Goal: Task Accomplishment & Management: Use online tool/utility

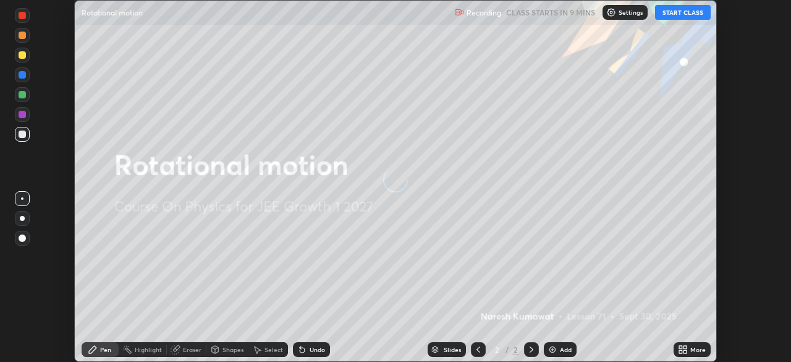
scroll to position [362, 791]
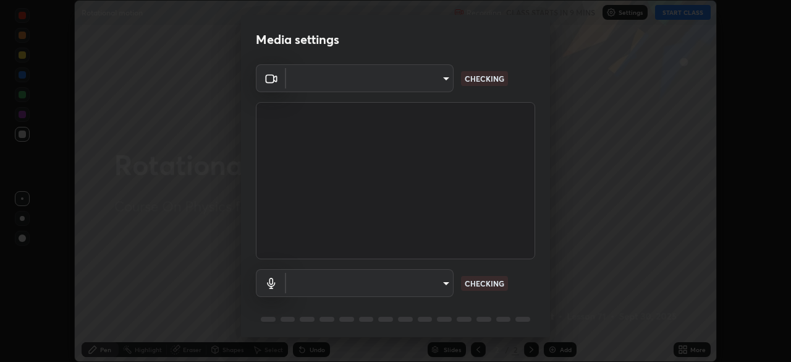
type input "2e9b027d6a4255688e554df818383ce9ed5f881db366686a8468352ce6a31e43"
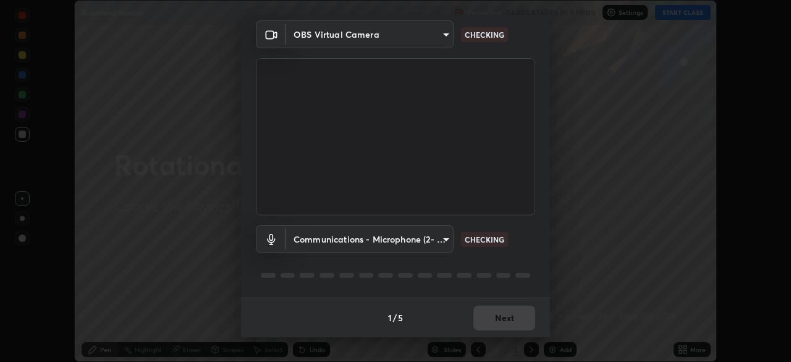
click at [411, 239] on body "Erase all Rotational motion Recording CLASS STARTS IN 9 MINS Settings START CLA…" at bounding box center [395, 181] width 791 height 362
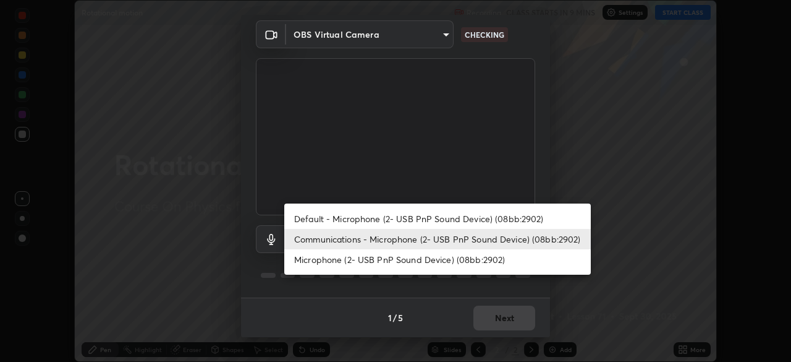
click at [408, 260] on li "Microphone (2- USB PnP Sound Device) (08bb:2902)" at bounding box center [437, 259] width 307 height 20
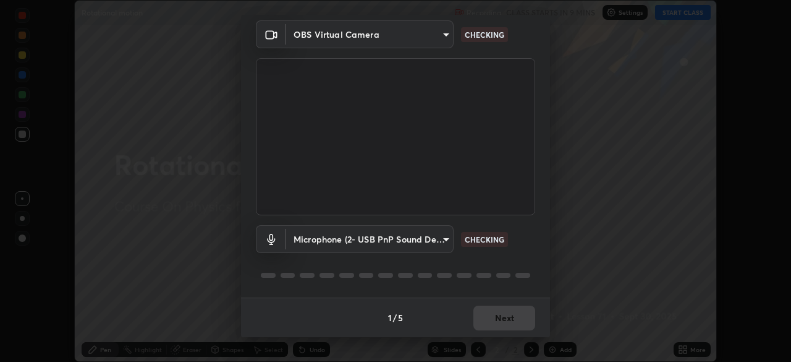
click at [417, 245] on body "Erase all Rotational motion Recording CLASS STARTS IN 9 MINS Settings START CLA…" at bounding box center [395, 181] width 791 height 362
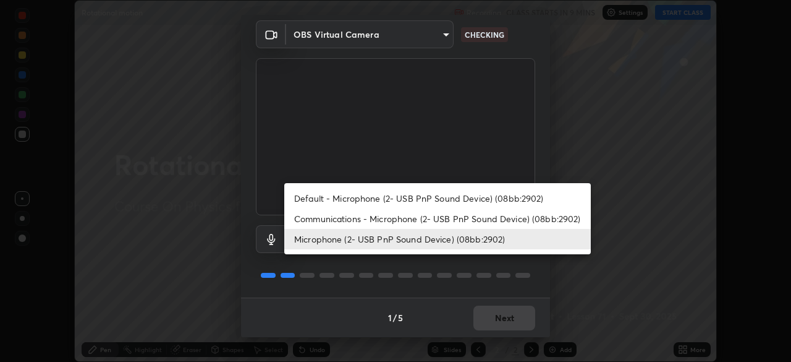
click at [420, 219] on li "Communications - Microphone (2- USB PnP Sound Device) (08bb:2902)" at bounding box center [437, 218] width 307 height 20
type input "communications"
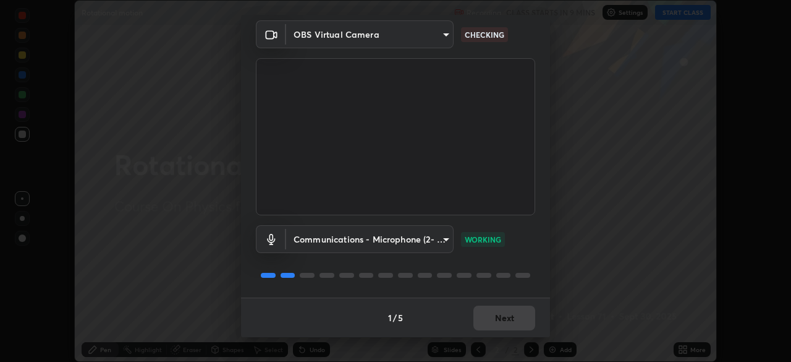
click at [516, 320] on div "1 / 5 Next" at bounding box center [395, 317] width 309 height 40
click at [513, 323] on button "Next" at bounding box center [504, 317] width 62 height 25
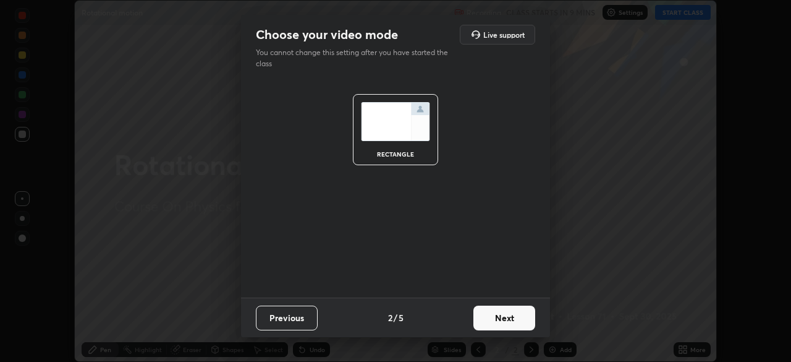
scroll to position [0, 0]
click at [513, 320] on button "Next" at bounding box center [504, 317] width 62 height 25
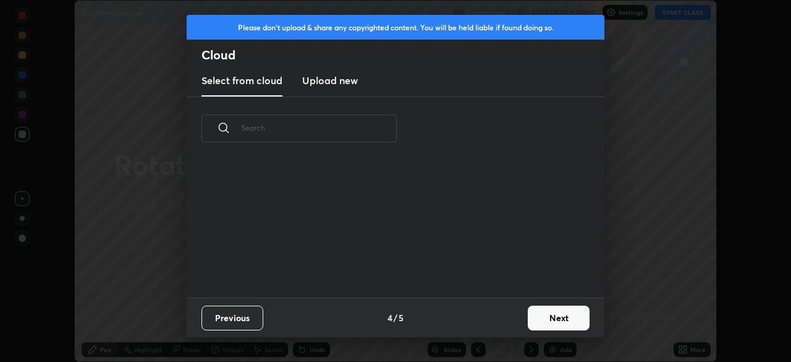
click at [553, 316] on button "Next" at bounding box center [559, 317] width 62 height 25
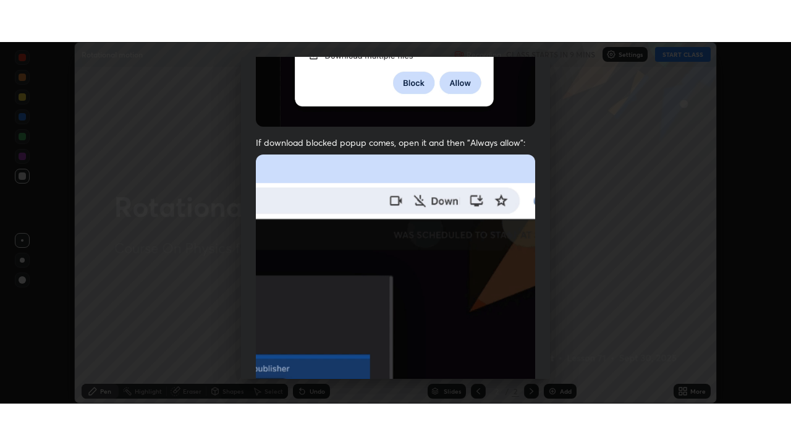
scroll to position [296, 0]
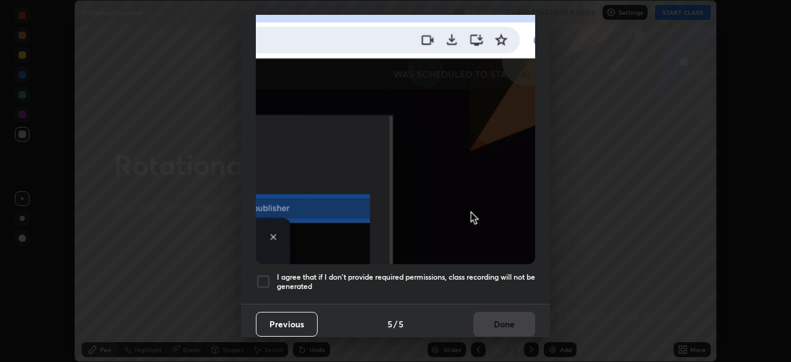
click at [441, 274] on h5 "I agree that if I don't provide required permissions, class recording will not …" at bounding box center [406, 281] width 258 height 19
click at [514, 316] on button "Done" at bounding box center [504, 324] width 62 height 25
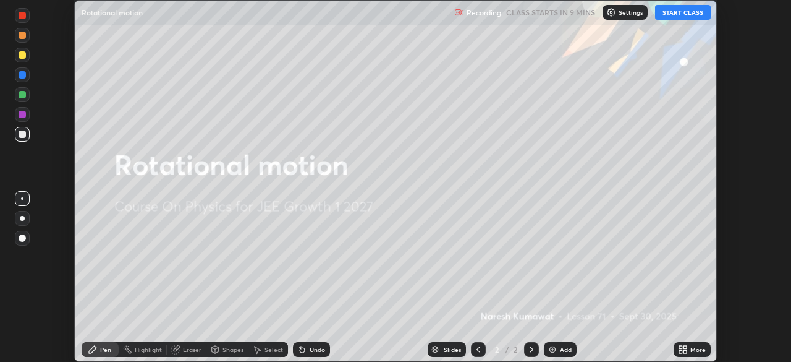
click at [561, 350] on div "Add" at bounding box center [566, 349] width 12 height 6
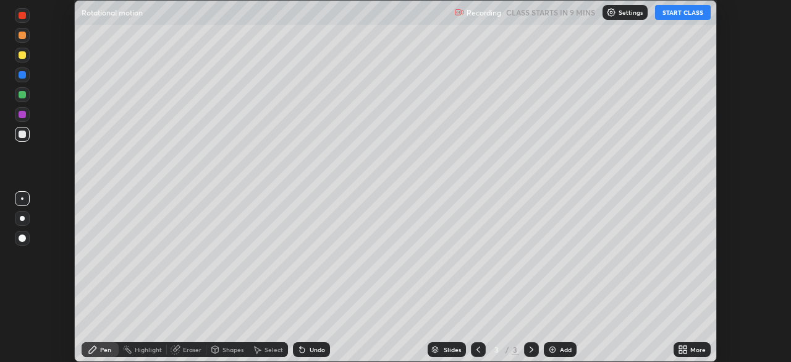
click at [689, 349] on div "More" at bounding box center [692, 349] width 37 height 15
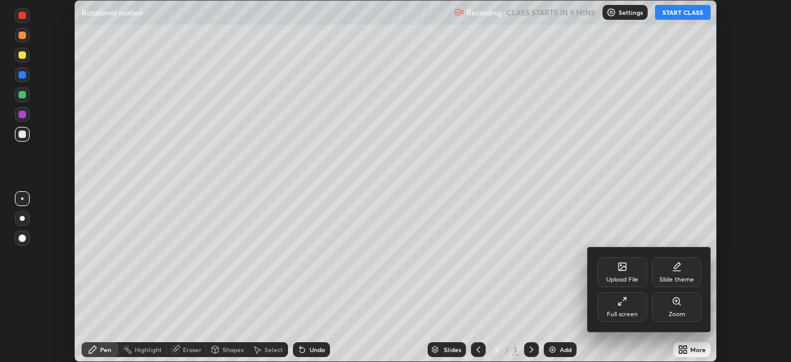
click at [627, 312] on div "Full screen" at bounding box center [622, 314] width 31 height 6
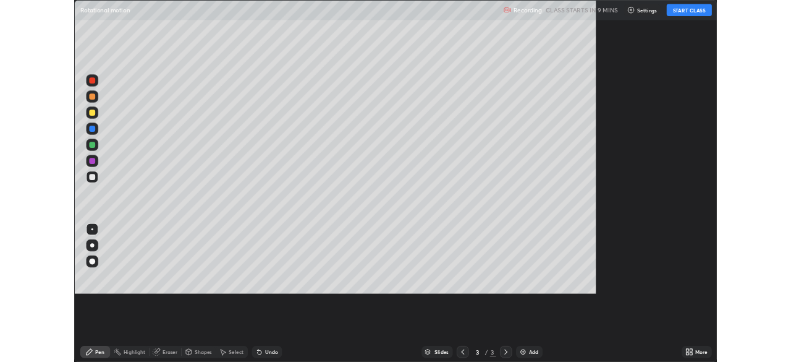
scroll to position [445, 791]
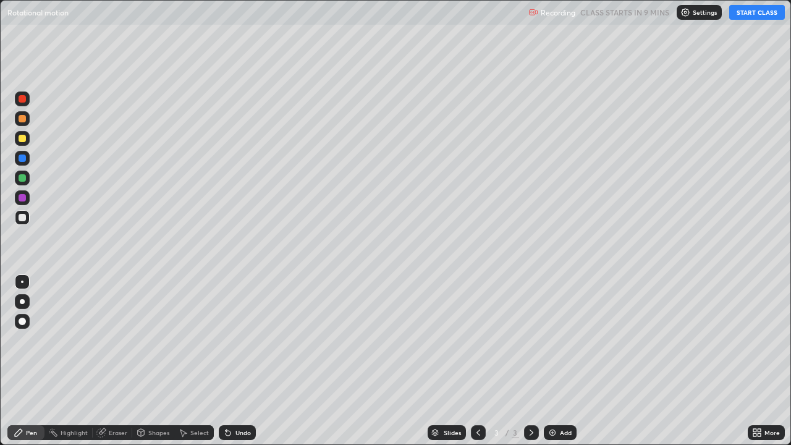
click at [752, 14] on button "START CLASS" at bounding box center [757, 12] width 56 height 15
click at [234, 361] on div "Undo" at bounding box center [237, 432] width 37 height 15
click at [244, 361] on div "Undo" at bounding box center [243, 433] width 15 height 6
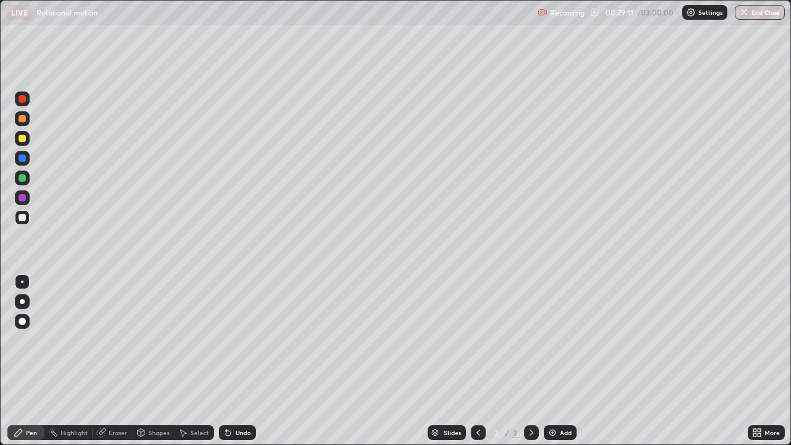
click at [244, 361] on div "Undo" at bounding box center [243, 433] width 15 height 6
click at [247, 361] on div "Undo" at bounding box center [243, 433] width 15 height 6
click at [246, 361] on div "Undo" at bounding box center [237, 432] width 37 height 15
click at [560, 361] on div "Add" at bounding box center [566, 433] width 12 height 6
click at [564, 361] on div "Add" at bounding box center [566, 433] width 12 height 6
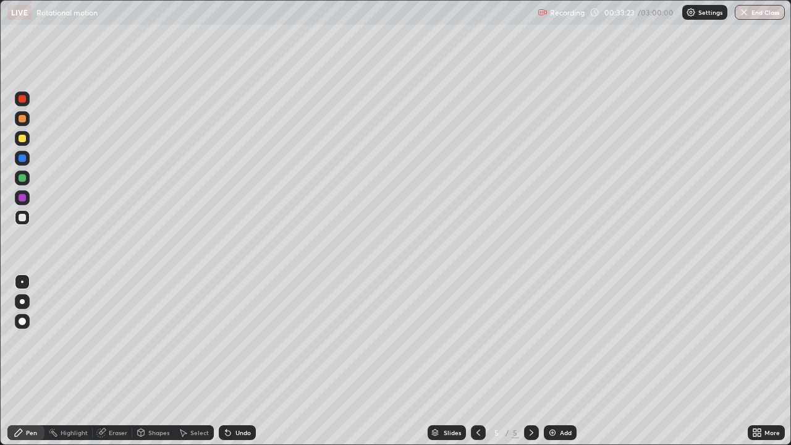
click at [236, 361] on div "Undo" at bounding box center [237, 432] width 37 height 15
click at [232, 361] on div "Undo" at bounding box center [237, 432] width 37 height 15
click at [236, 361] on div "Undo" at bounding box center [243, 433] width 15 height 6
click at [231, 361] on icon at bounding box center [228, 433] width 10 height 10
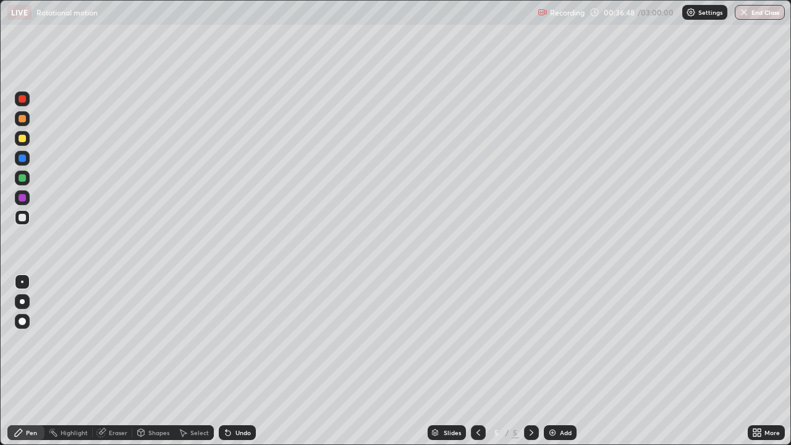
click at [244, 361] on div "Undo" at bounding box center [243, 433] width 15 height 6
click at [246, 361] on div "Undo" at bounding box center [243, 433] width 15 height 6
click at [233, 361] on div "Undo" at bounding box center [237, 432] width 37 height 15
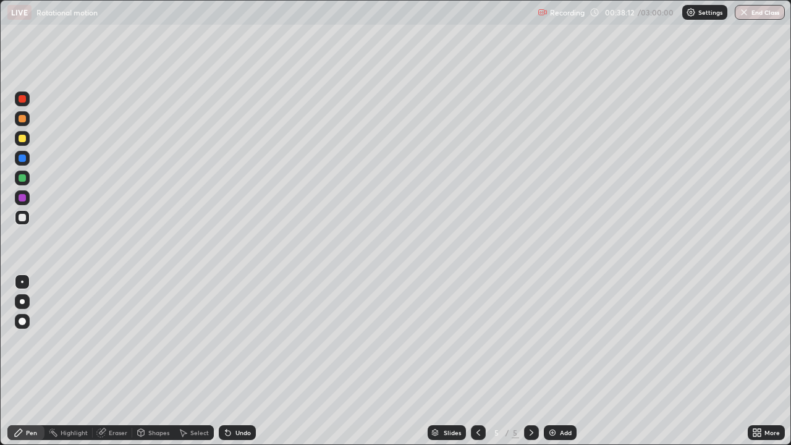
click at [231, 361] on div "Undo" at bounding box center [237, 432] width 37 height 15
click at [227, 361] on div "Undo" at bounding box center [237, 432] width 37 height 15
click at [252, 361] on div "Undo" at bounding box center [237, 432] width 37 height 15
click at [250, 361] on div "Undo" at bounding box center [237, 432] width 37 height 15
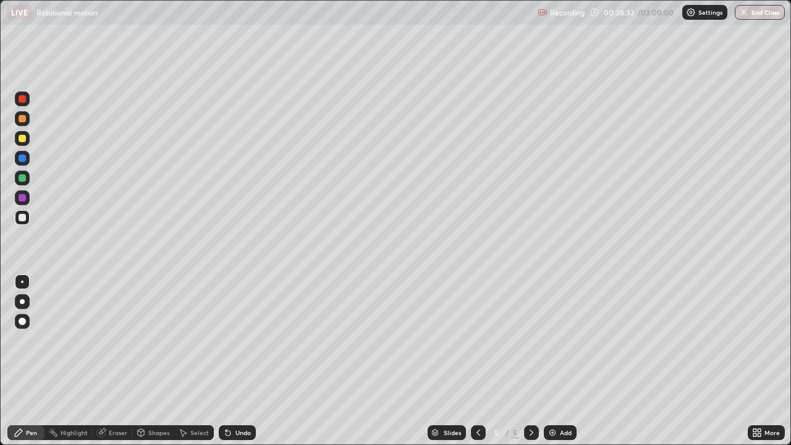
click at [248, 361] on div "Undo" at bounding box center [237, 432] width 37 height 15
click at [245, 361] on div "Undo" at bounding box center [243, 433] width 15 height 6
click at [475, 361] on icon at bounding box center [478, 433] width 10 height 10
click at [477, 361] on icon at bounding box center [478, 433] width 10 height 10
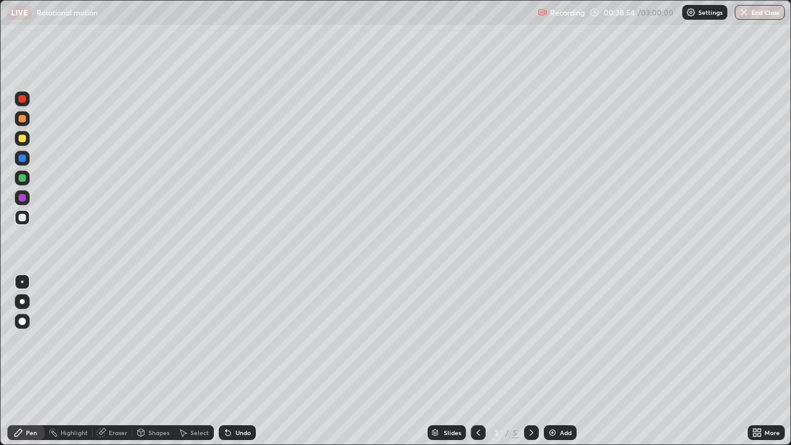
click at [530, 361] on icon at bounding box center [532, 433] width 10 height 10
click at [528, 361] on icon at bounding box center [532, 433] width 10 height 10
click at [562, 361] on div "Add" at bounding box center [566, 433] width 12 height 6
click at [227, 361] on icon at bounding box center [228, 433] width 10 height 10
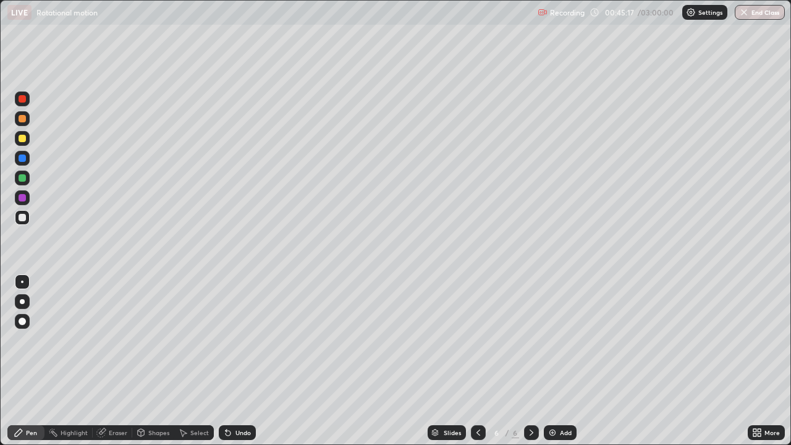
click at [232, 361] on div "Undo" at bounding box center [237, 432] width 37 height 15
click at [245, 361] on div "Undo" at bounding box center [243, 433] width 15 height 6
click at [247, 361] on div "Undo" at bounding box center [243, 433] width 15 height 6
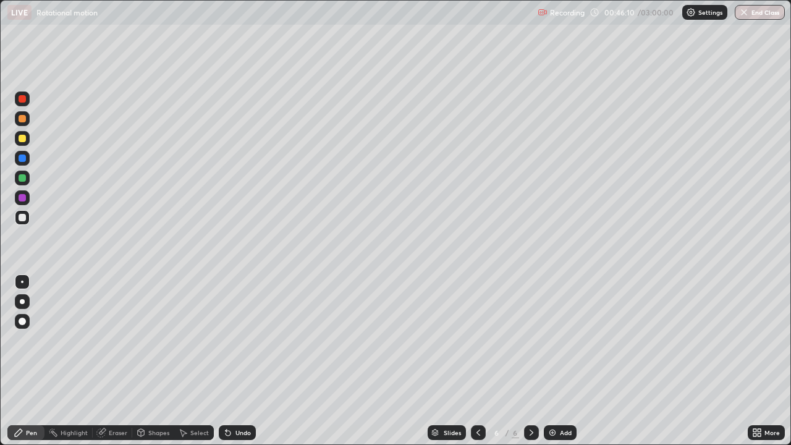
click at [248, 361] on div "Undo" at bounding box center [243, 433] width 15 height 6
click at [242, 361] on div "Undo" at bounding box center [243, 433] width 15 height 6
click at [239, 361] on div "Undo" at bounding box center [243, 433] width 15 height 6
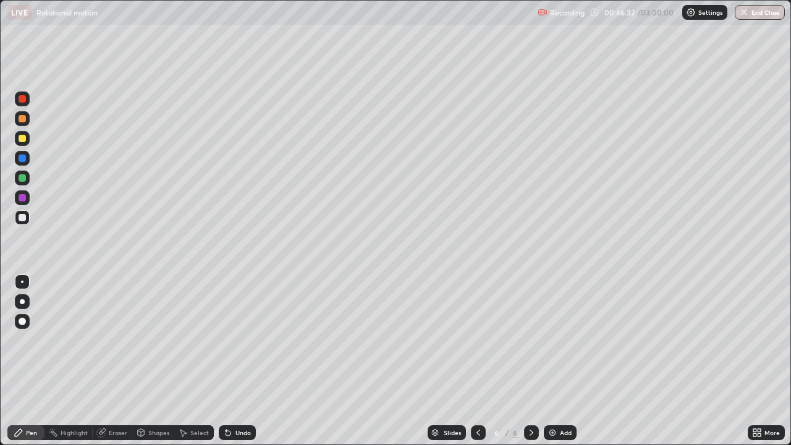
click at [244, 361] on div "Undo" at bounding box center [243, 433] width 15 height 6
click at [562, 361] on div "Add" at bounding box center [566, 433] width 12 height 6
click at [477, 361] on icon at bounding box center [478, 433] width 10 height 10
click at [527, 361] on icon at bounding box center [532, 433] width 10 height 10
click at [115, 361] on div "Eraser" at bounding box center [118, 433] width 19 height 6
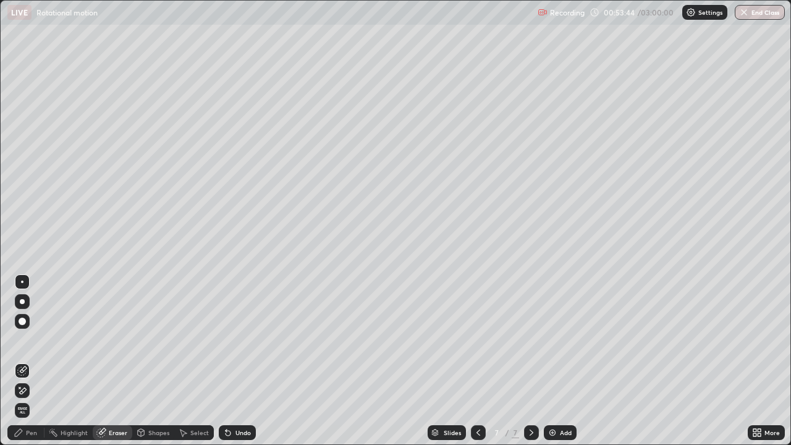
click at [23, 361] on icon at bounding box center [22, 391] width 10 height 11
click at [24, 361] on div "Pen" at bounding box center [25, 432] width 37 height 15
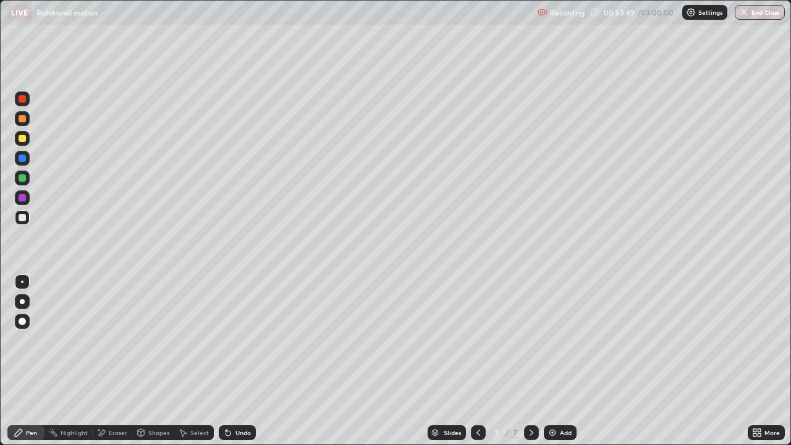
click at [28, 361] on div "Pen" at bounding box center [25, 432] width 37 height 15
click at [234, 361] on div "Undo" at bounding box center [237, 432] width 37 height 15
click at [236, 361] on div "Undo" at bounding box center [237, 432] width 37 height 15
click at [239, 361] on div "Undo" at bounding box center [243, 433] width 15 height 6
click at [247, 361] on div "Undo" at bounding box center [243, 433] width 15 height 6
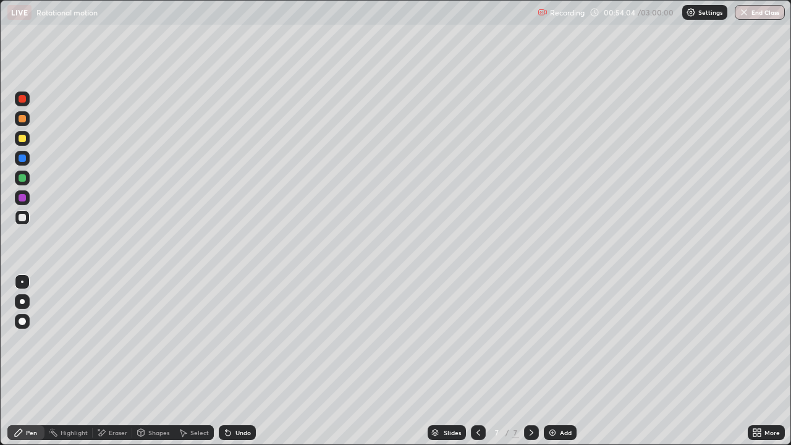
click at [245, 361] on div "Undo" at bounding box center [243, 433] width 15 height 6
click at [552, 361] on img at bounding box center [553, 433] width 10 height 10
click at [231, 361] on icon at bounding box center [228, 433] width 10 height 10
click at [231, 361] on div "Undo" at bounding box center [237, 432] width 37 height 15
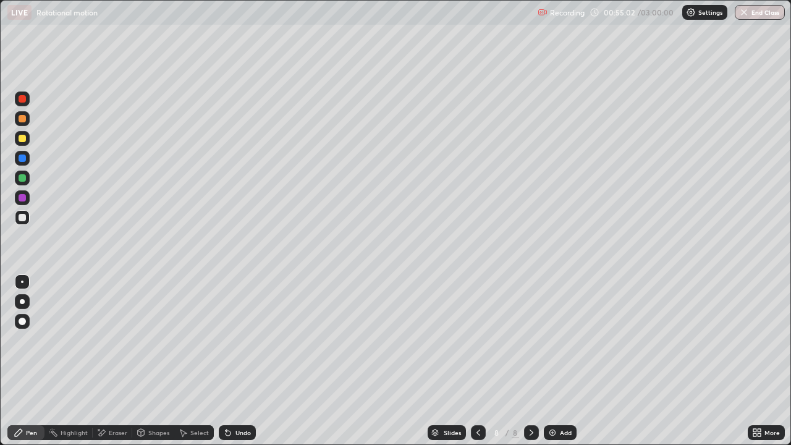
click at [226, 361] on icon at bounding box center [226, 430] width 1 height 1
click at [475, 361] on div at bounding box center [478, 432] width 15 height 15
click at [529, 361] on icon at bounding box center [532, 433] width 10 height 10
click at [240, 361] on div "Undo" at bounding box center [243, 433] width 15 height 6
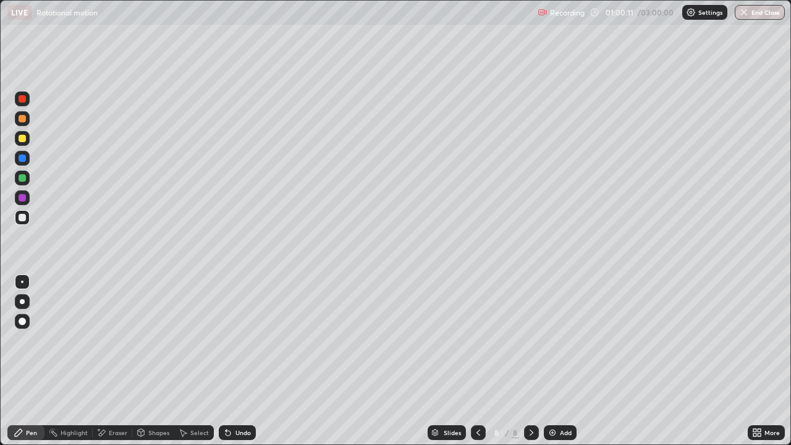
click at [248, 361] on div "Undo" at bounding box center [243, 433] width 15 height 6
click at [245, 361] on div "Undo" at bounding box center [243, 433] width 15 height 6
click at [247, 361] on div "Undo" at bounding box center [237, 432] width 37 height 15
click at [250, 361] on div "Undo" at bounding box center [237, 432] width 37 height 15
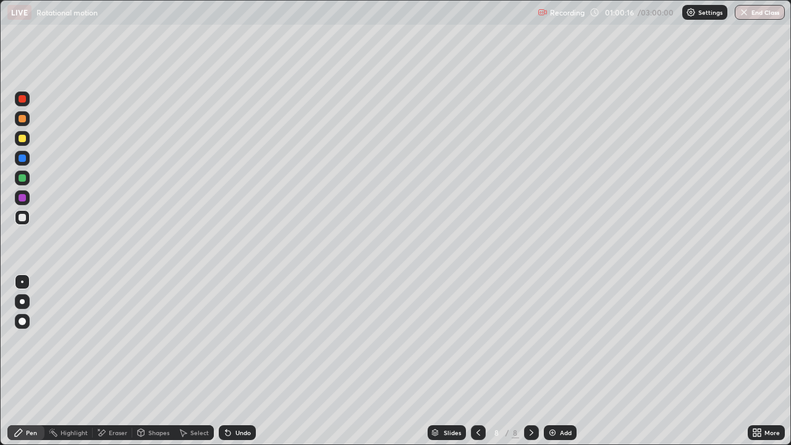
click at [250, 361] on div "Undo" at bounding box center [237, 432] width 37 height 15
click at [244, 361] on div "Undo" at bounding box center [243, 433] width 15 height 6
click at [239, 361] on div "Undo" at bounding box center [243, 433] width 15 height 6
click at [554, 361] on div "Add" at bounding box center [560, 432] width 33 height 15
click at [226, 361] on icon at bounding box center [228, 433] width 5 height 5
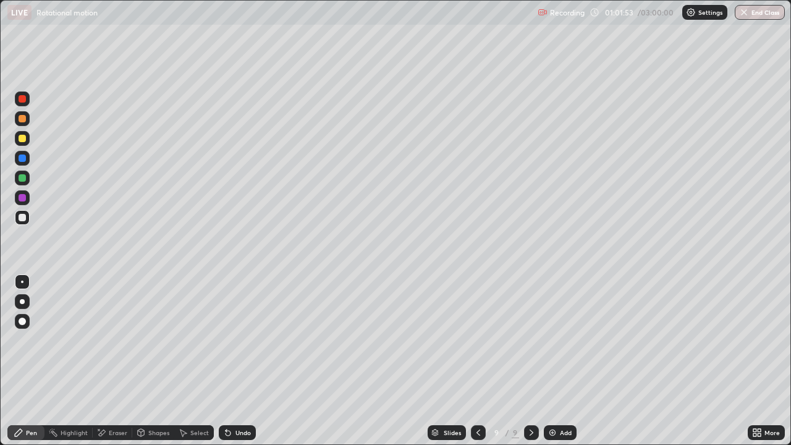
click at [226, 361] on icon at bounding box center [228, 433] width 5 height 5
click at [234, 361] on div "Undo" at bounding box center [237, 432] width 37 height 15
click at [560, 361] on div "Add" at bounding box center [566, 433] width 12 height 6
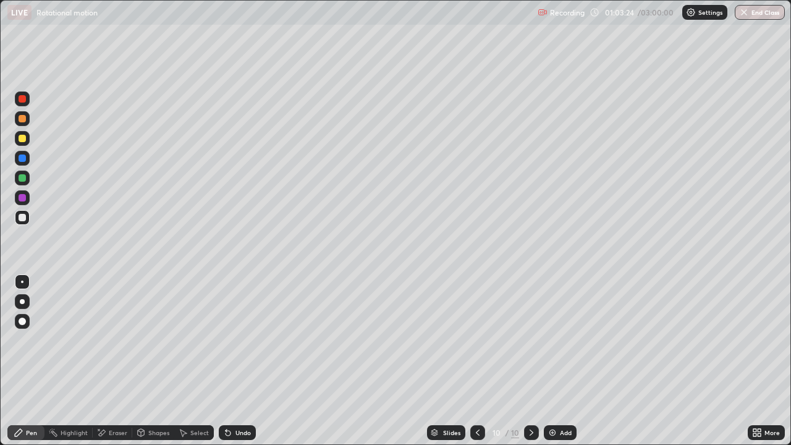
click at [226, 361] on icon at bounding box center [226, 430] width 1 height 1
click at [236, 361] on div "Undo" at bounding box center [237, 432] width 37 height 15
click at [226, 361] on icon at bounding box center [228, 433] width 10 height 10
click at [564, 361] on div "Add" at bounding box center [566, 433] width 12 height 6
click at [229, 361] on icon at bounding box center [228, 433] width 10 height 10
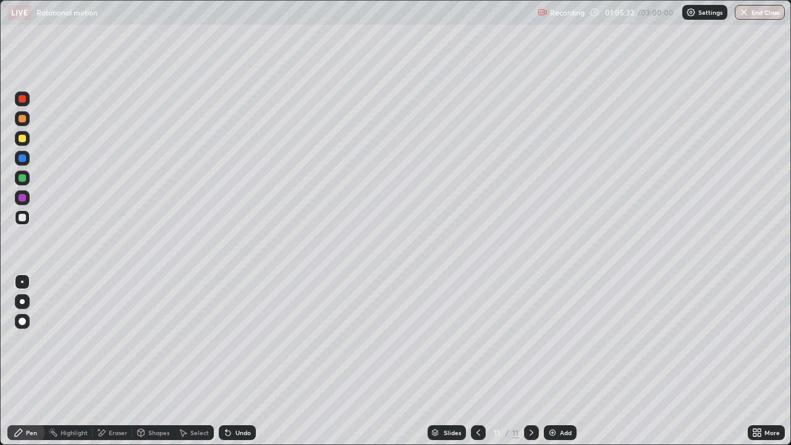
click at [233, 361] on div "Undo" at bounding box center [237, 432] width 37 height 15
click at [231, 361] on icon at bounding box center [228, 433] width 10 height 10
click at [226, 361] on icon at bounding box center [228, 433] width 5 height 5
click at [236, 361] on div "Undo" at bounding box center [243, 433] width 15 height 6
click at [240, 361] on div "Undo" at bounding box center [237, 432] width 37 height 15
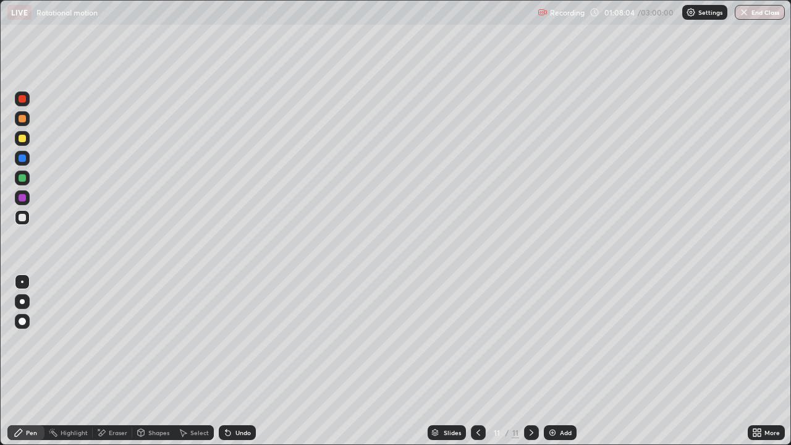
click at [237, 361] on div "Undo" at bounding box center [237, 432] width 37 height 15
click at [239, 361] on div "Undo" at bounding box center [237, 432] width 37 height 15
click at [565, 361] on div "Add" at bounding box center [566, 433] width 12 height 6
click at [477, 361] on icon at bounding box center [479, 433] width 4 height 6
click at [477, 361] on icon at bounding box center [478, 433] width 10 height 10
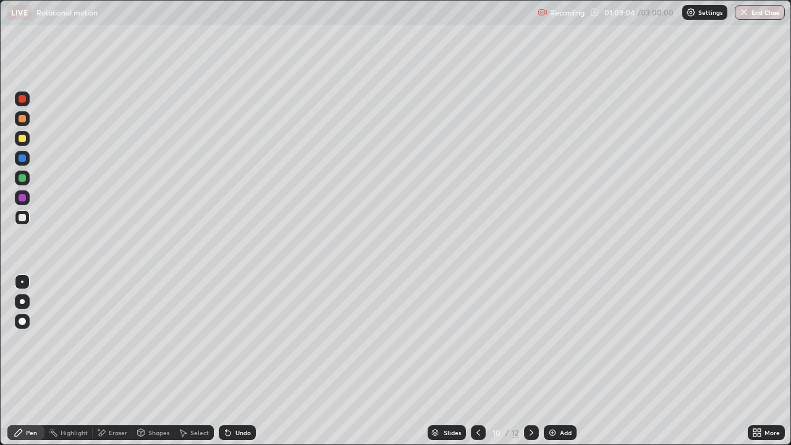
click at [476, 361] on icon at bounding box center [478, 433] width 10 height 10
click at [477, 361] on icon at bounding box center [478, 433] width 10 height 10
click at [530, 361] on icon at bounding box center [532, 433] width 10 height 10
click at [536, 361] on div at bounding box center [531, 432] width 15 height 15
click at [532, 361] on icon at bounding box center [532, 433] width 10 height 10
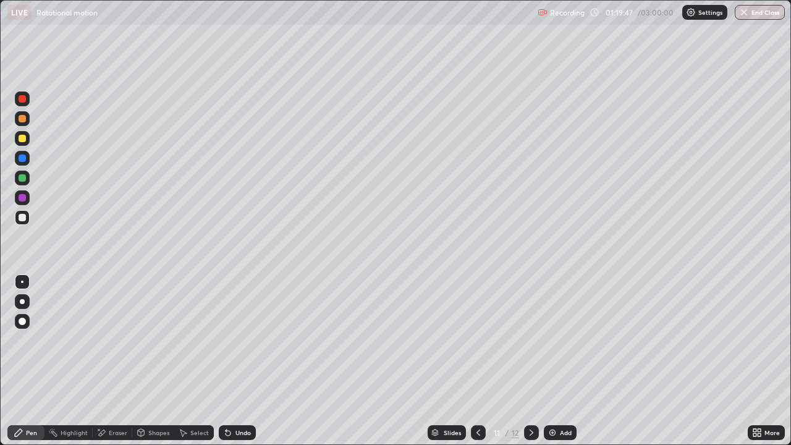
click at [530, 361] on icon at bounding box center [532, 433] width 10 height 10
click at [234, 361] on div "Undo" at bounding box center [237, 432] width 37 height 15
click at [236, 361] on div "Undo" at bounding box center [243, 433] width 15 height 6
click at [565, 361] on div "Add" at bounding box center [566, 433] width 12 height 6
click at [231, 361] on div "Undo" at bounding box center [237, 432] width 37 height 15
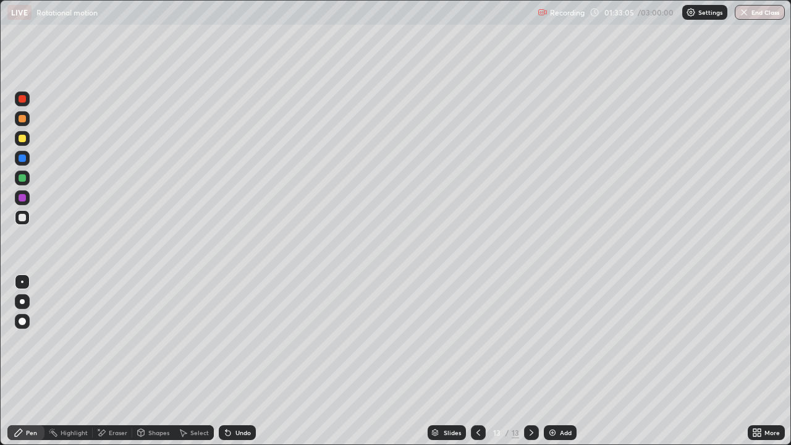
click at [241, 361] on div "Undo" at bounding box center [243, 433] width 15 height 6
click at [238, 361] on div "Undo" at bounding box center [243, 433] width 15 height 6
click at [241, 361] on div "Undo" at bounding box center [243, 433] width 15 height 6
click at [561, 361] on div "Add" at bounding box center [566, 433] width 12 height 6
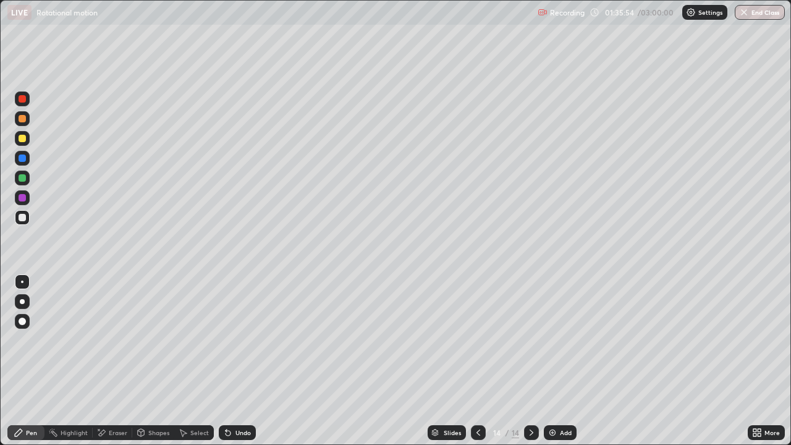
click at [237, 361] on div "Undo" at bounding box center [237, 432] width 37 height 15
click at [239, 361] on div "Undo" at bounding box center [243, 433] width 15 height 6
click at [236, 361] on div "Undo" at bounding box center [243, 433] width 15 height 6
click at [109, 361] on div "Eraser" at bounding box center [118, 433] width 19 height 6
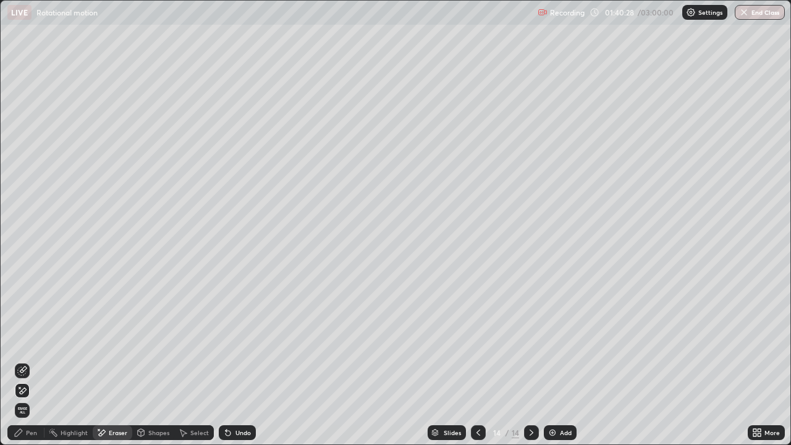
click at [27, 361] on div "Pen" at bounding box center [31, 433] width 11 height 6
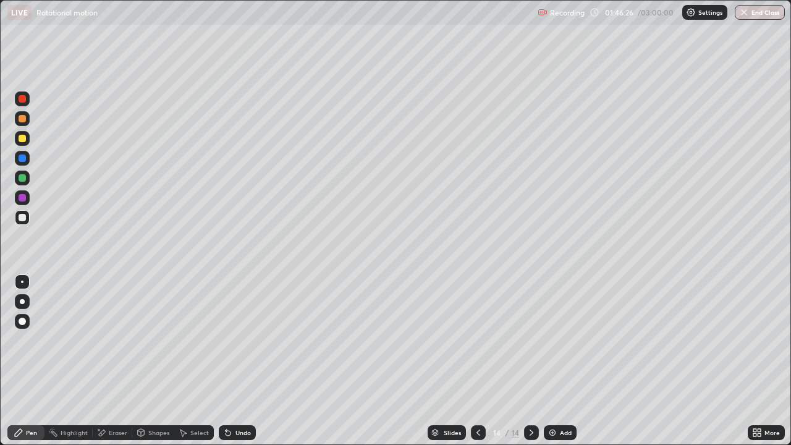
click at [561, 361] on div "Add" at bounding box center [566, 433] width 12 height 6
click at [237, 361] on div "Undo" at bounding box center [243, 433] width 15 height 6
click at [236, 361] on div "Undo" at bounding box center [237, 432] width 37 height 15
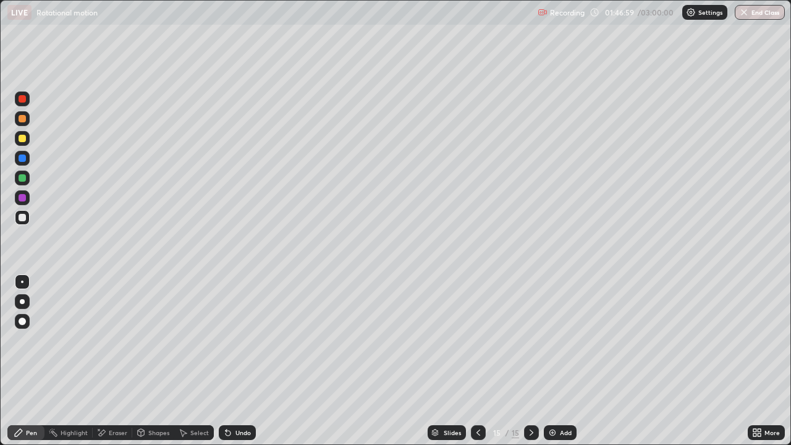
click at [236, 361] on div "Undo" at bounding box center [237, 432] width 37 height 15
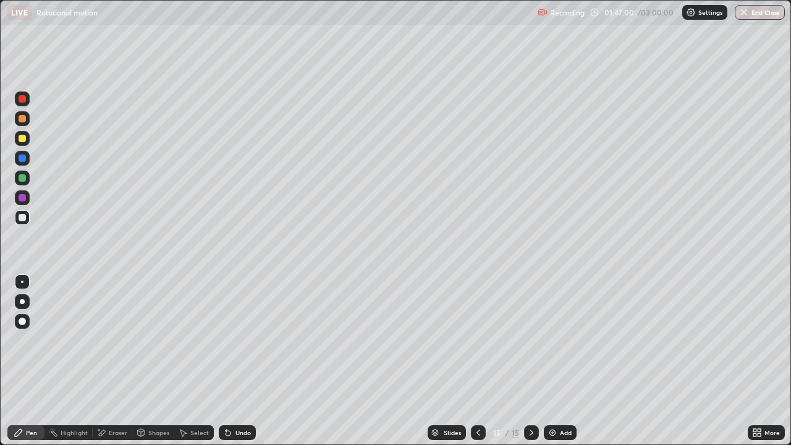
click at [236, 361] on div "Undo" at bounding box center [237, 432] width 37 height 15
click at [237, 361] on div "Undo" at bounding box center [237, 432] width 37 height 15
click at [236, 361] on div "Undo" at bounding box center [237, 432] width 37 height 15
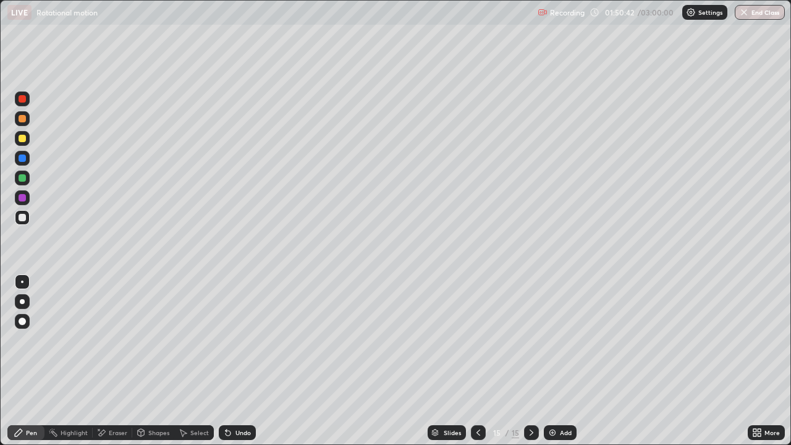
click at [232, 361] on div "Undo" at bounding box center [237, 432] width 37 height 15
click at [226, 361] on icon at bounding box center [226, 430] width 1 height 1
click at [227, 361] on icon at bounding box center [228, 433] width 5 height 5
click at [225, 361] on icon at bounding box center [228, 433] width 10 height 10
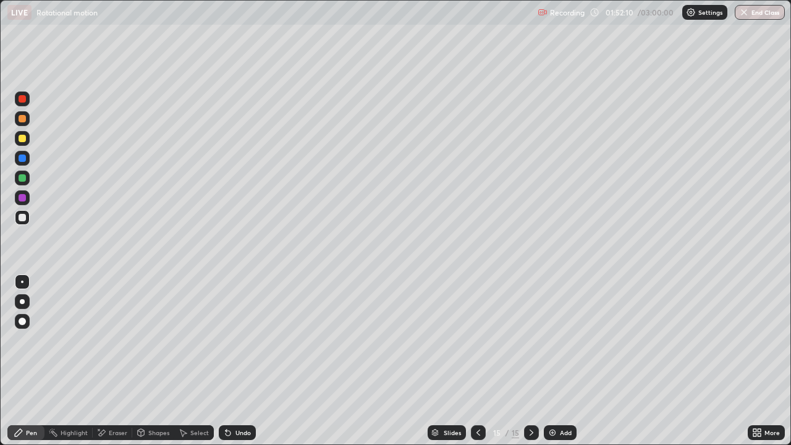
click at [247, 361] on div "Undo" at bounding box center [237, 432] width 37 height 15
click at [236, 361] on div "Undo" at bounding box center [237, 432] width 37 height 15
click at [239, 361] on div "Undo" at bounding box center [237, 432] width 37 height 15
click at [241, 361] on div "Undo" at bounding box center [243, 433] width 15 height 6
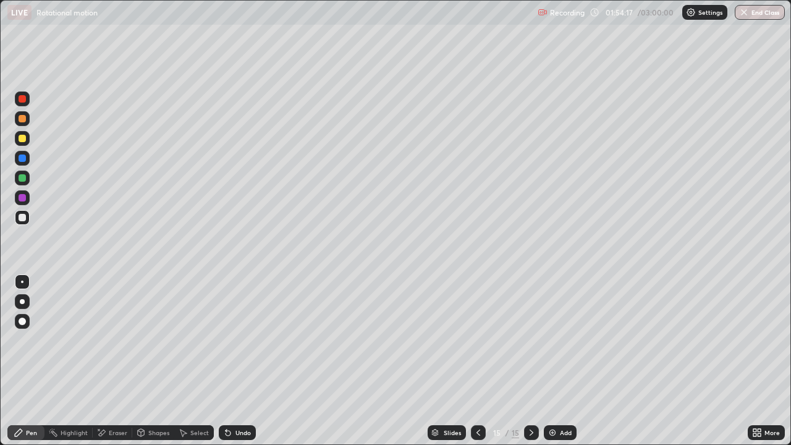
click at [565, 361] on div "Add" at bounding box center [566, 433] width 12 height 6
click at [226, 361] on icon at bounding box center [228, 433] width 5 height 5
click at [226, 361] on icon at bounding box center [226, 430] width 1 height 1
click at [253, 361] on div "Undo" at bounding box center [237, 432] width 37 height 15
click at [252, 361] on div "Undo" at bounding box center [237, 432] width 37 height 15
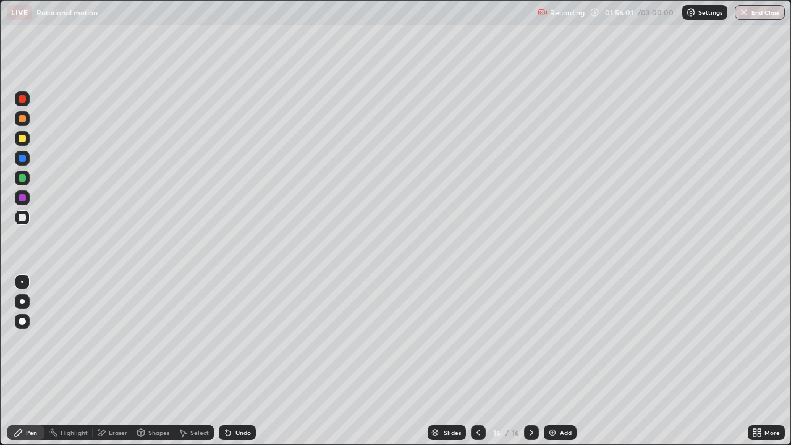
click at [253, 361] on div "Undo" at bounding box center [237, 432] width 37 height 15
click at [477, 361] on icon at bounding box center [478, 433] width 10 height 10
click at [530, 361] on icon at bounding box center [532, 433] width 4 height 6
click at [248, 361] on div "Undo" at bounding box center [237, 432] width 37 height 15
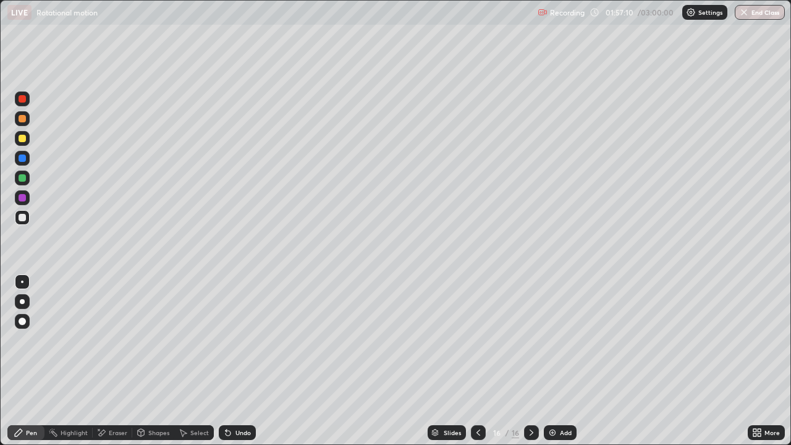
click at [251, 361] on div "Undo" at bounding box center [237, 432] width 37 height 15
click at [249, 361] on div "Undo" at bounding box center [237, 432] width 37 height 15
click at [234, 361] on div "Undo" at bounding box center [237, 432] width 37 height 15
click at [235, 361] on div "Undo" at bounding box center [237, 432] width 37 height 15
click at [241, 361] on div "Undo" at bounding box center [237, 432] width 37 height 15
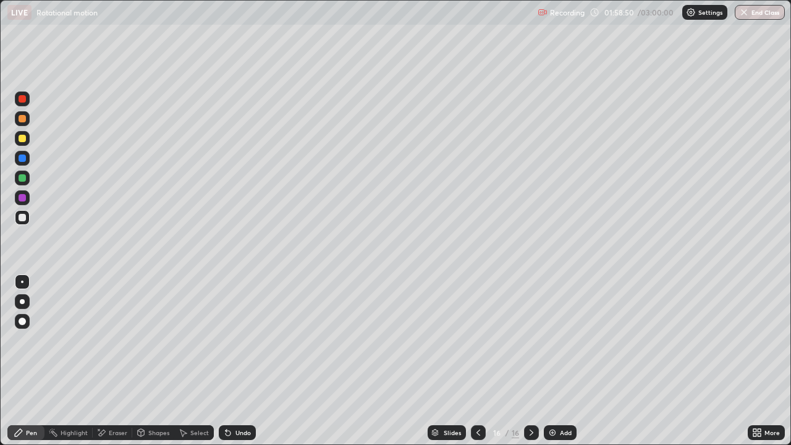
click at [234, 361] on div "Undo" at bounding box center [237, 432] width 37 height 15
click at [232, 361] on div "Undo" at bounding box center [237, 432] width 37 height 15
click at [479, 361] on icon at bounding box center [478, 433] width 10 height 10
click at [530, 361] on icon at bounding box center [532, 433] width 10 height 10
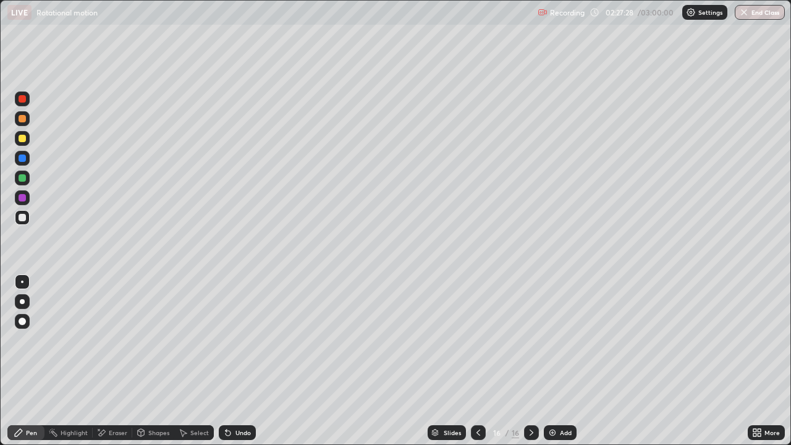
click at [560, 361] on div "Add" at bounding box center [566, 433] width 12 height 6
click at [477, 361] on icon at bounding box center [478, 433] width 10 height 10
click at [530, 361] on icon at bounding box center [532, 433] width 10 height 10
click at [236, 361] on div "Undo" at bounding box center [243, 433] width 15 height 6
click at [232, 361] on div "Undo" at bounding box center [237, 432] width 37 height 15
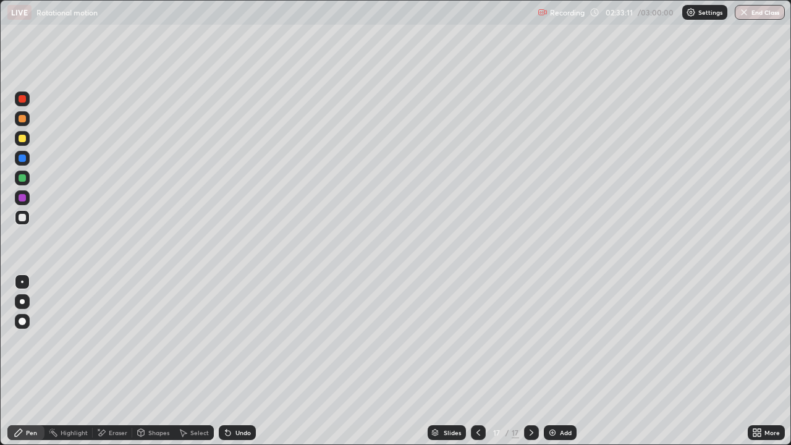
click at [232, 361] on div "Undo" at bounding box center [237, 432] width 37 height 15
click at [239, 361] on div "Undo" at bounding box center [243, 433] width 15 height 6
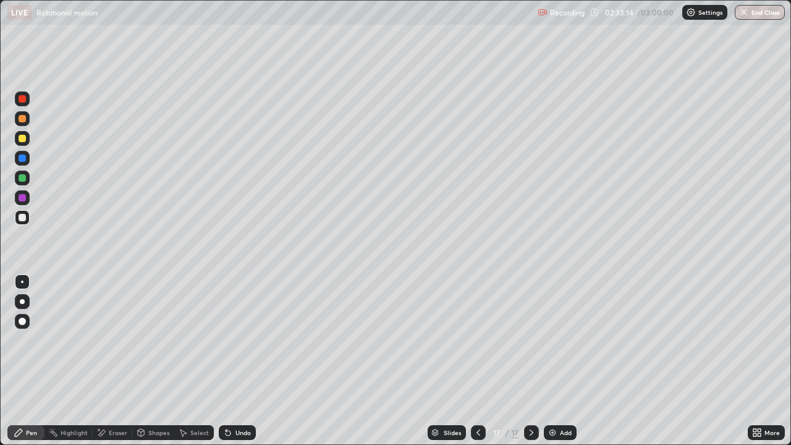
click at [236, 361] on div "Undo" at bounding box center [243, 433] width 15 height 6
click at [233, 361] on div "Undo" at bounding box center [237, 432] width 37 height 15
click at [239, 361] on div "Undo" at bounding box center [243, 433] width 15 height 6
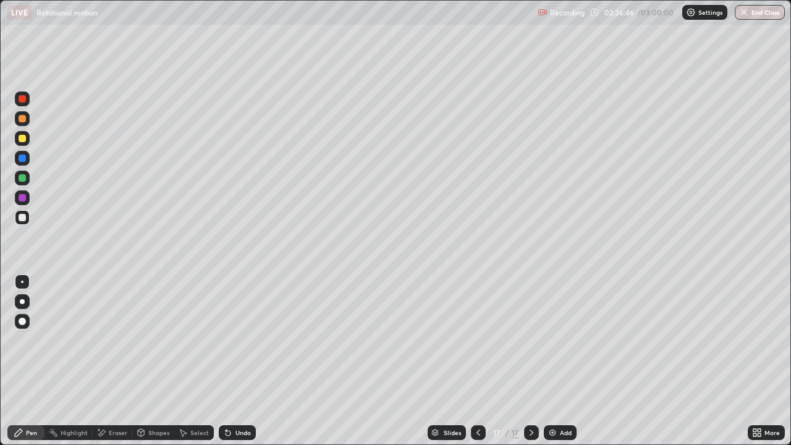
click at [239, 361] on div "Undo" at bounding box center [237, 432] width 37 height 15
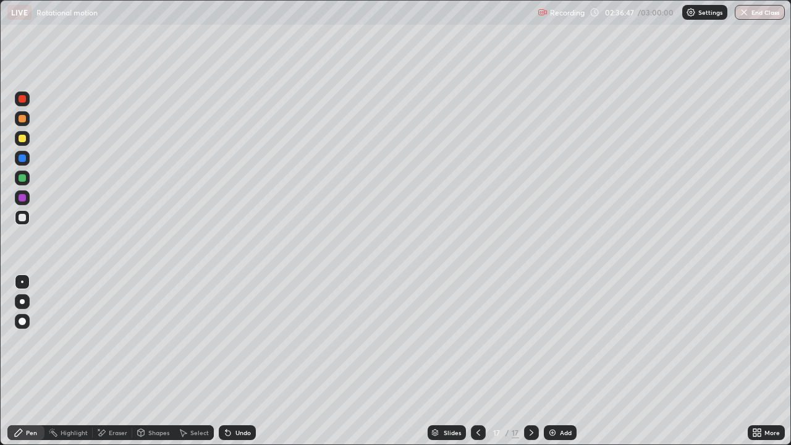
click at [239, 361] on div "Undo" at bounding box center [237, 432] width 37 height 15
click at [231, 361] on div "Undo" at bounding box center [237, 432] width 37 height 15
click at [234, 361] on div "Undo" at bounding box center [237, 432] width 37 height 15
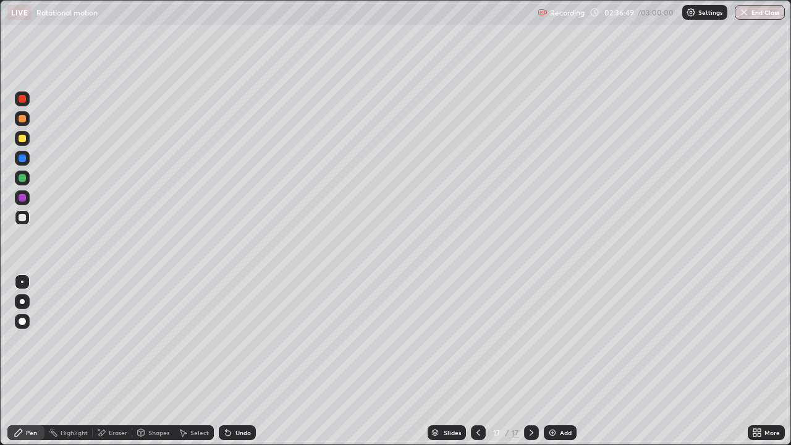
click at [240, 361] on div "Undo" at bounding box center [243, 433] width 15 height 6
click at [240, 361] on div "Undo" at bounding box center [237, 432] width 37 height 15
click at [241, 361] on div "Undo" at bounding box center [243, 433] width 15 height 6
click at [236, 361] on div "Undo" at bounding box center [243, 433] width 15 height 6
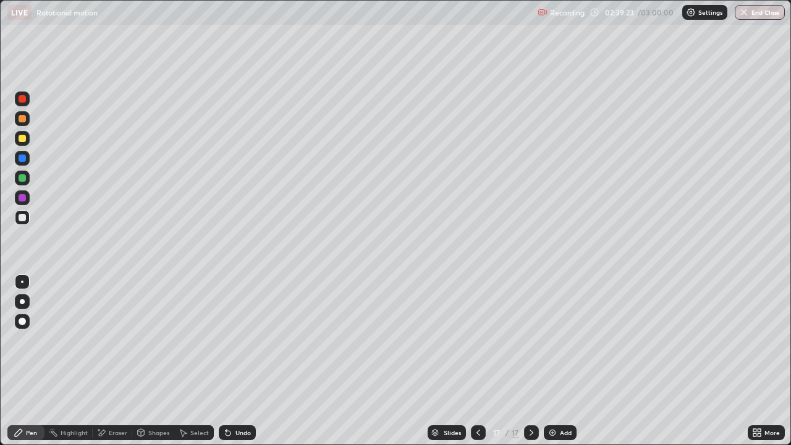
click at [106, 361] on div "Eraser" at bounding box center [113, 432] width 40 height 15
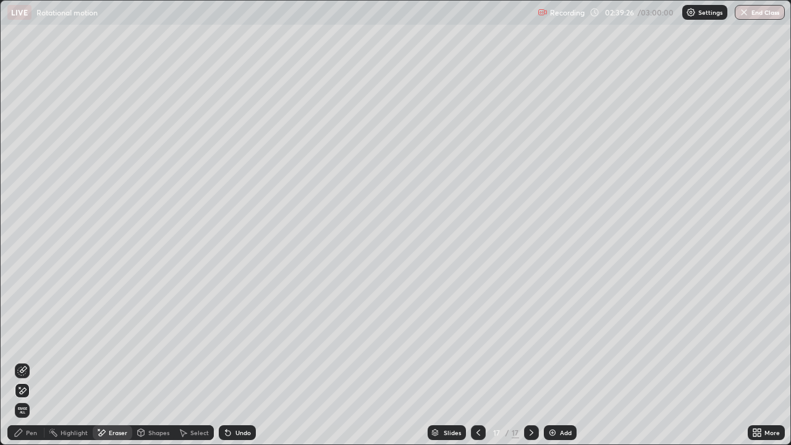
click at [33, 361] on div "Pen" at bounding box center [31, 433] width 11 height 6
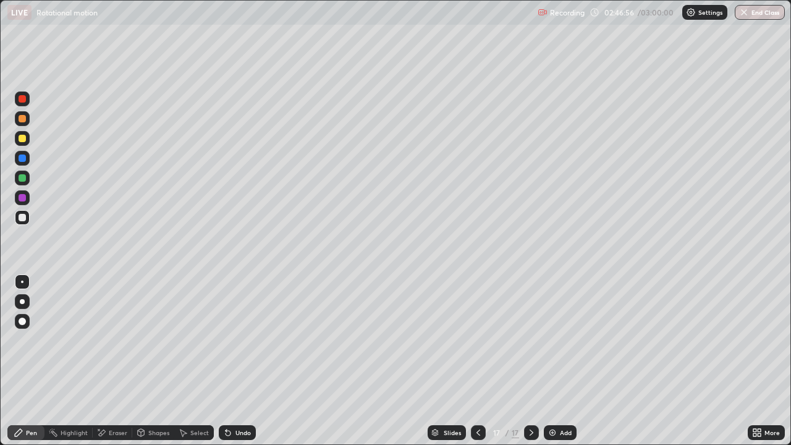
click at [551, 361] on img at bounding box center [553, 433] width 10 height 10
click at [226, 361] on icon at bounding box center [226, 430] width 1 height 1
click at [766, 361] on div "More" at bounding box center [772, 433] width 15 height 6
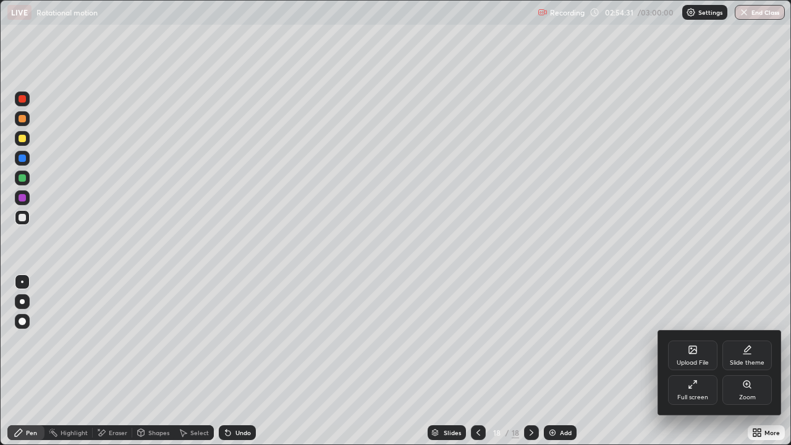
click at [699, 361] on div "Full screen" at bounding box center [692, 390] width 49 height 30
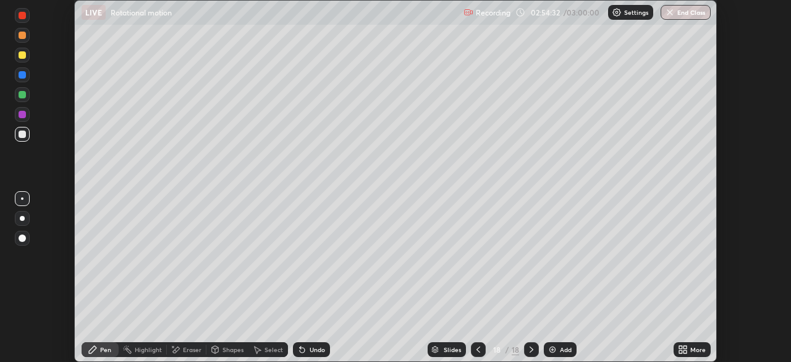
scroll to position [61451, 61021]
click at [681, 12] on button "End Class" at bounding box center [686, 12] width 50 height 15
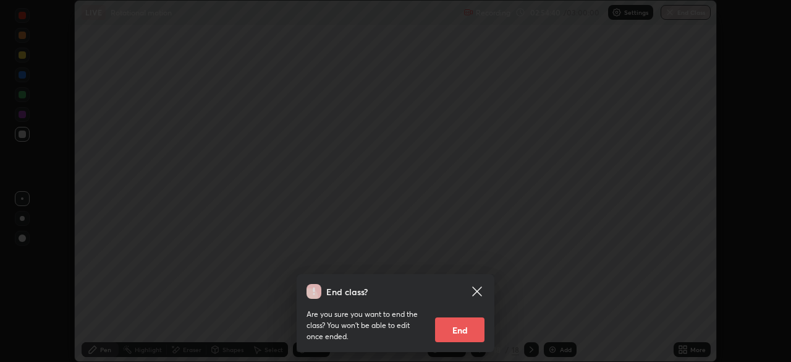
click at [457, 325] on button "End" at bounding box center [459, 329] width 49 height 25
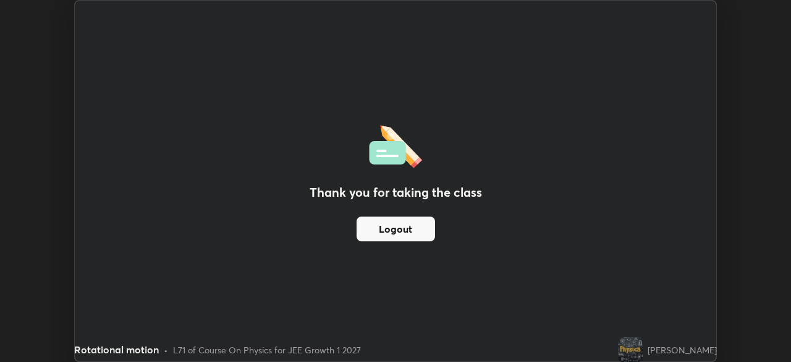
click at [412, 229] on button "Logout" at bounding box center [396, 228] width 79 height 25
